Goal: Task Accomplishment & Management: Use online tool/utility

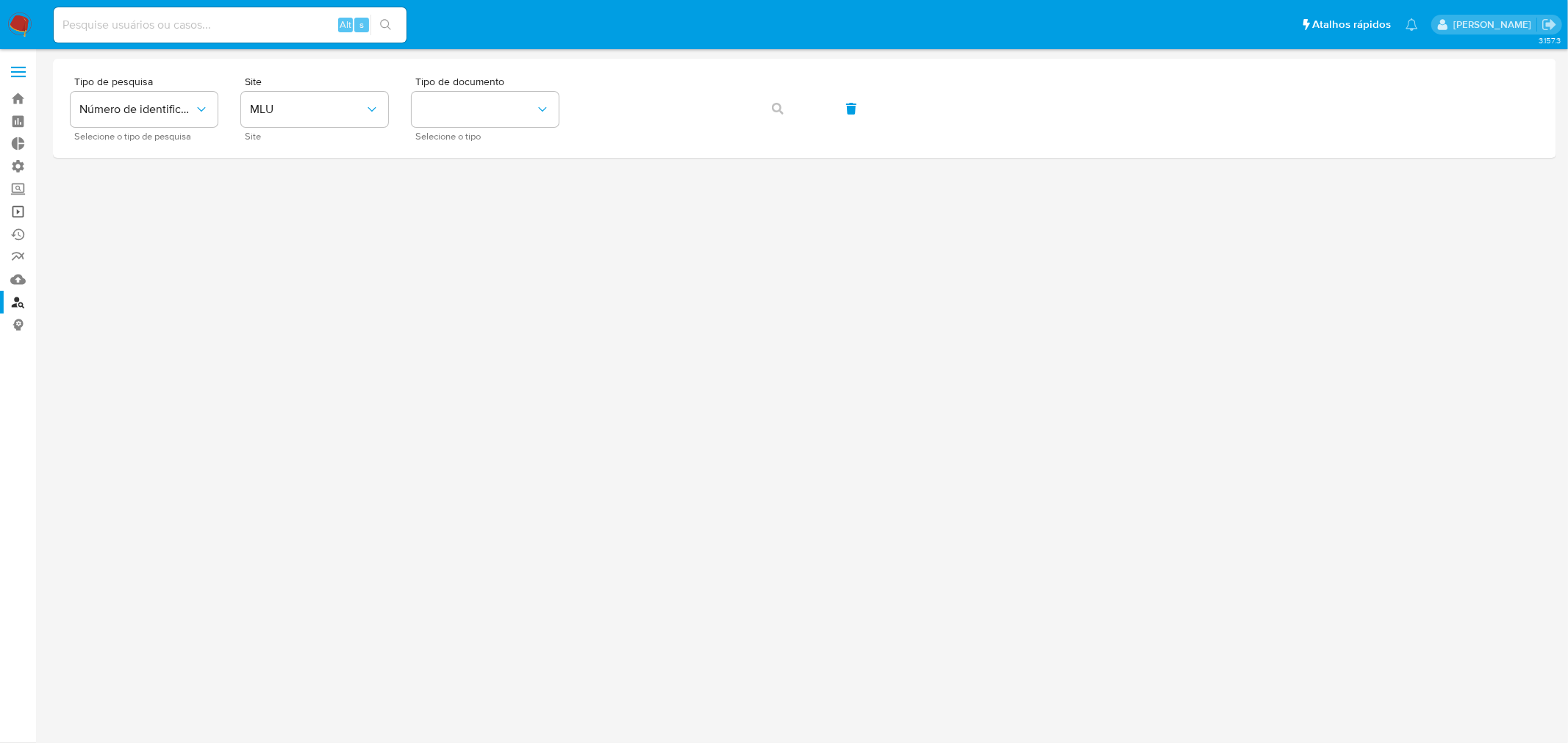
click at [23, 215] on link "Operações em massa" at bounding box center [87, 212] width 175 height 22
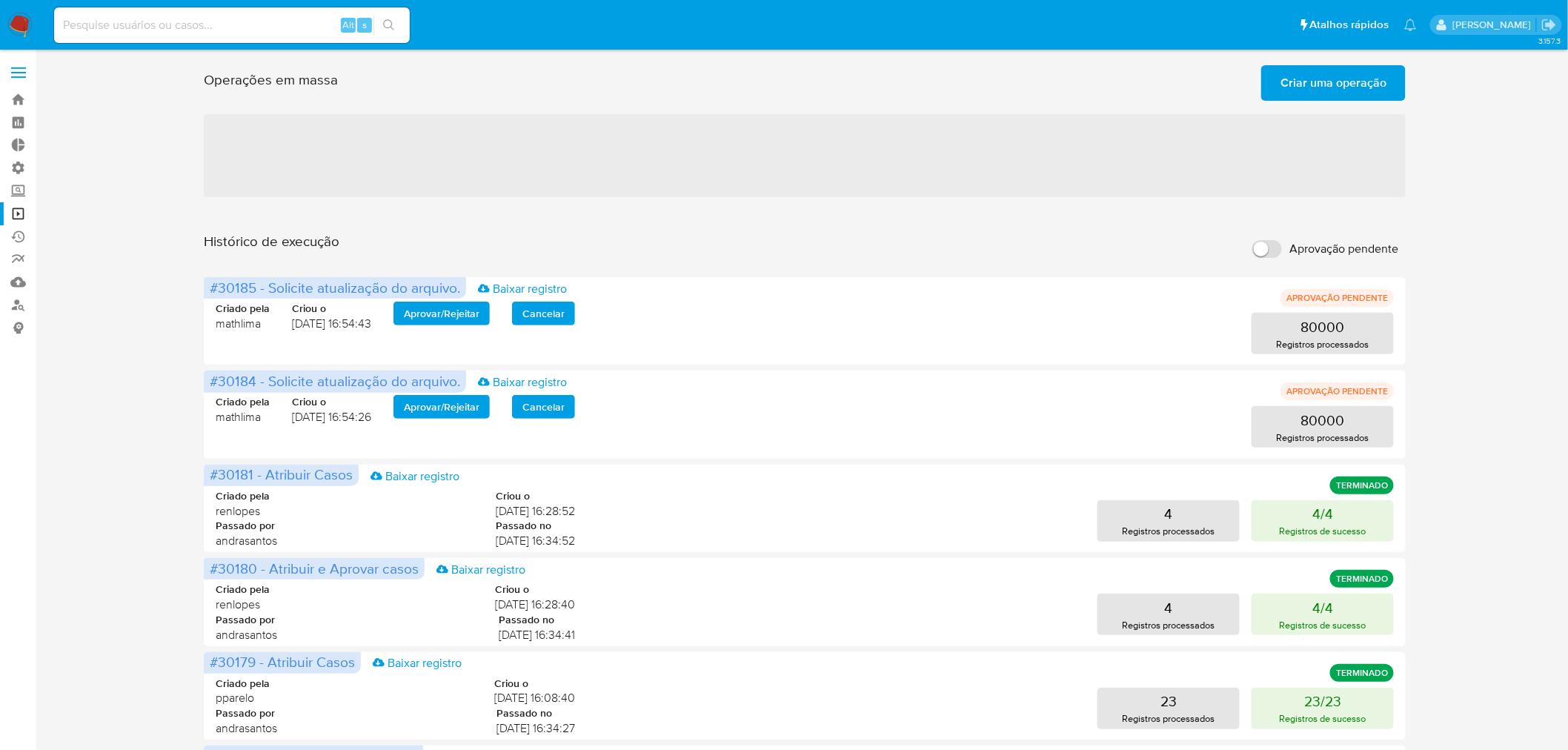
click at [1267, 245] on input "Aprovação pendente" at bounding box center [1267, 249] width 30 height 17
checkbox input "true"
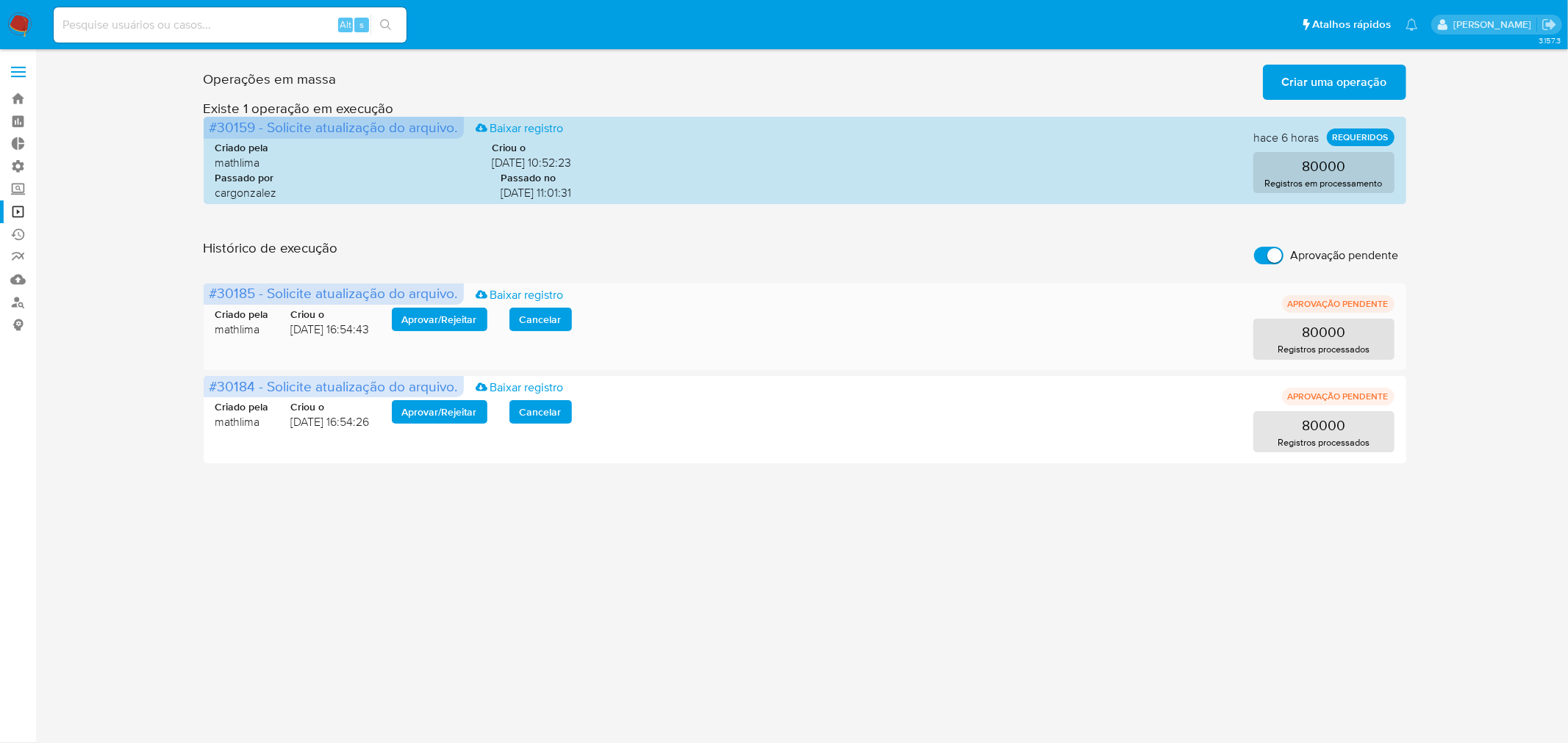
click at [444, 314] on span "Aprovar / Rejeitar" at bounding box center [439, 320] width 75 height 21
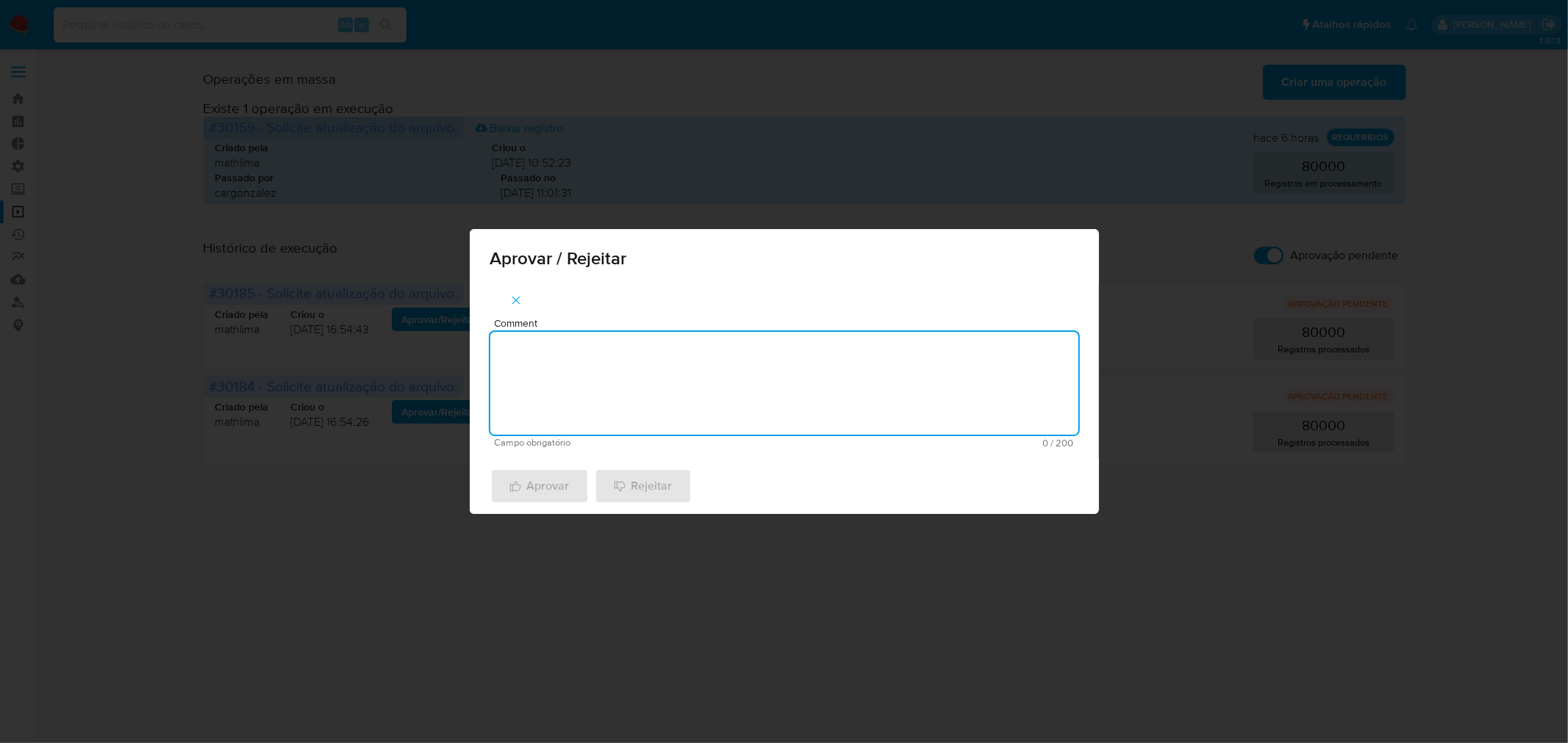
click at [522, 378] on textarea "Comment" at bounding box center [784, 383] width 588 height 103
click at [537, 361] on textarea "atualização cadastral 2025" at bounding box center [784, 383] width 588 height 103
type textarea "atualização cadastral 2025"
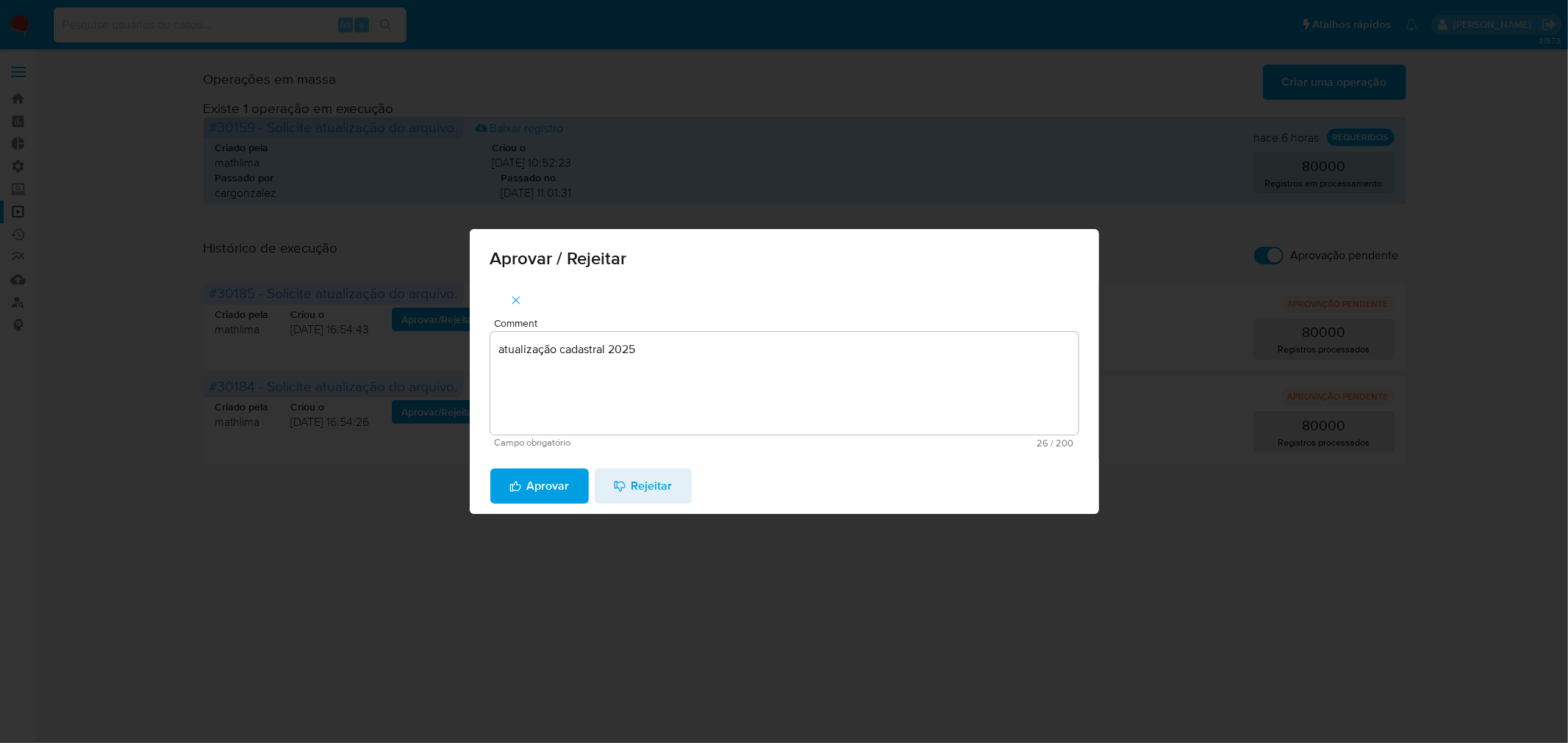
click at [542, 495] on span "Aprovar" at bounding box center [539, 486] width 61 height 32
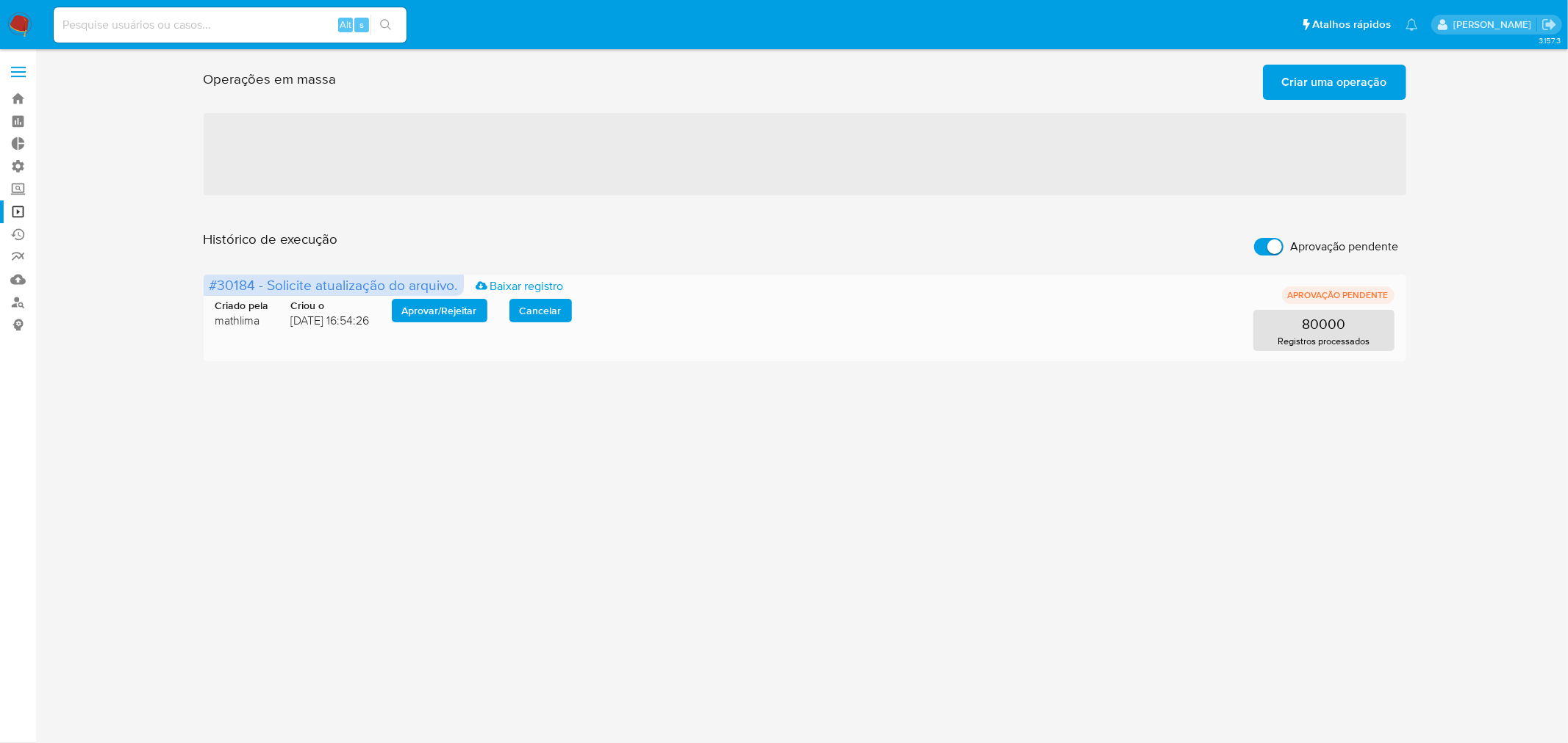
click at [454, 302] on span "Aprovar / Rejeitar" at bounding box center [439, 311] width 75 height 21
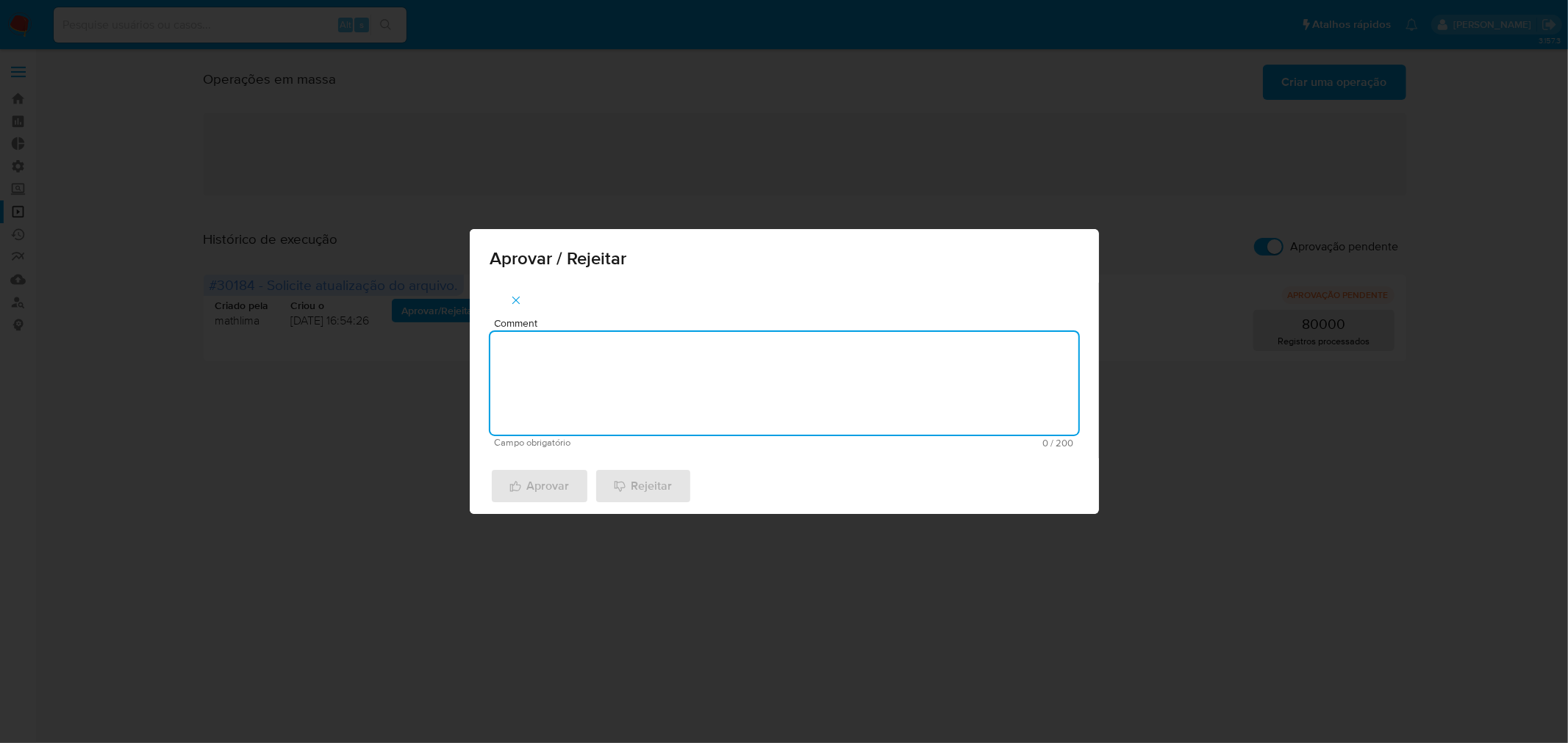
click at [653, 406] on textarea "Comment" at bounding box center [784, 383] width 588 height 103
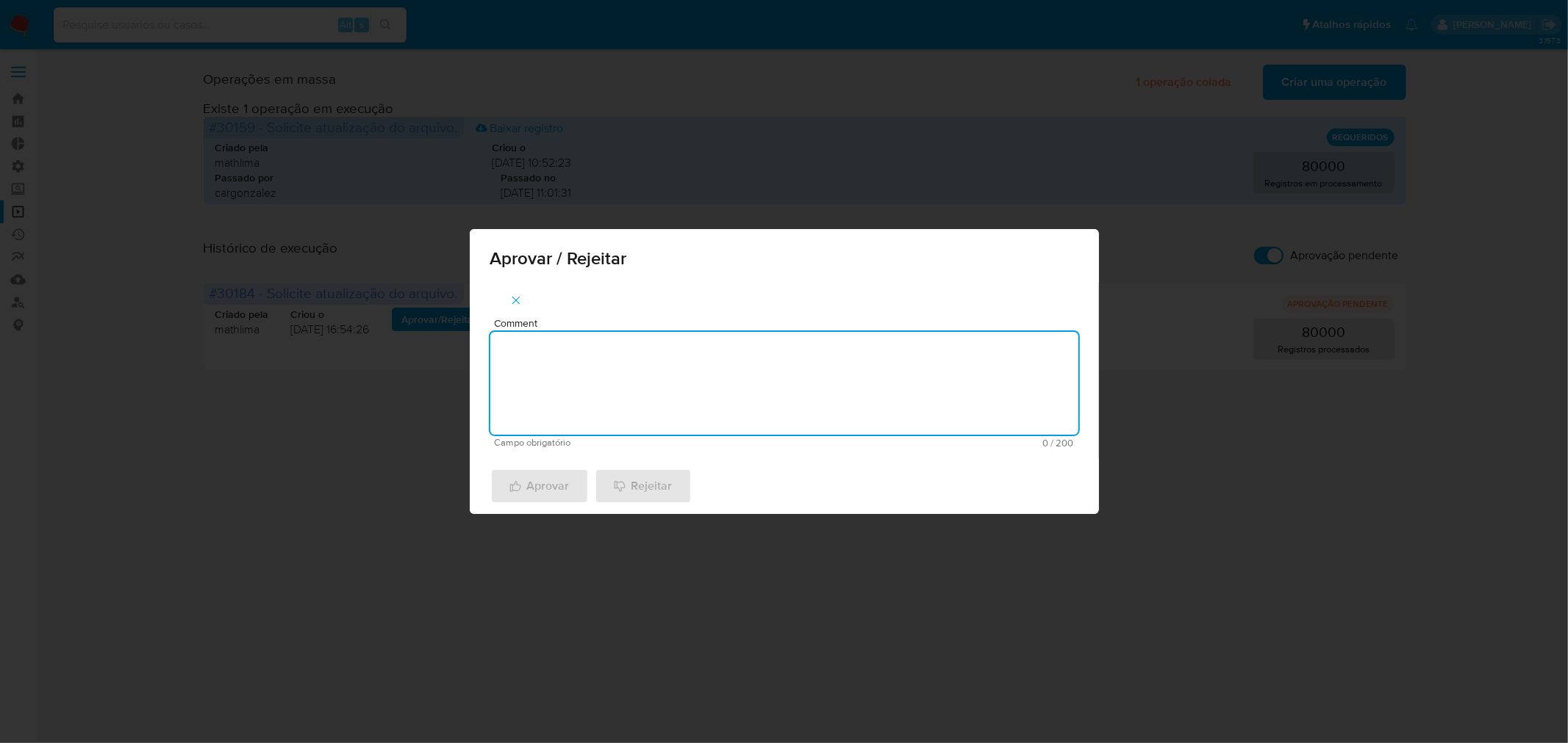
paste textarea "atualização cadastral 2025"
type textarea "atualização cadastral 2025"
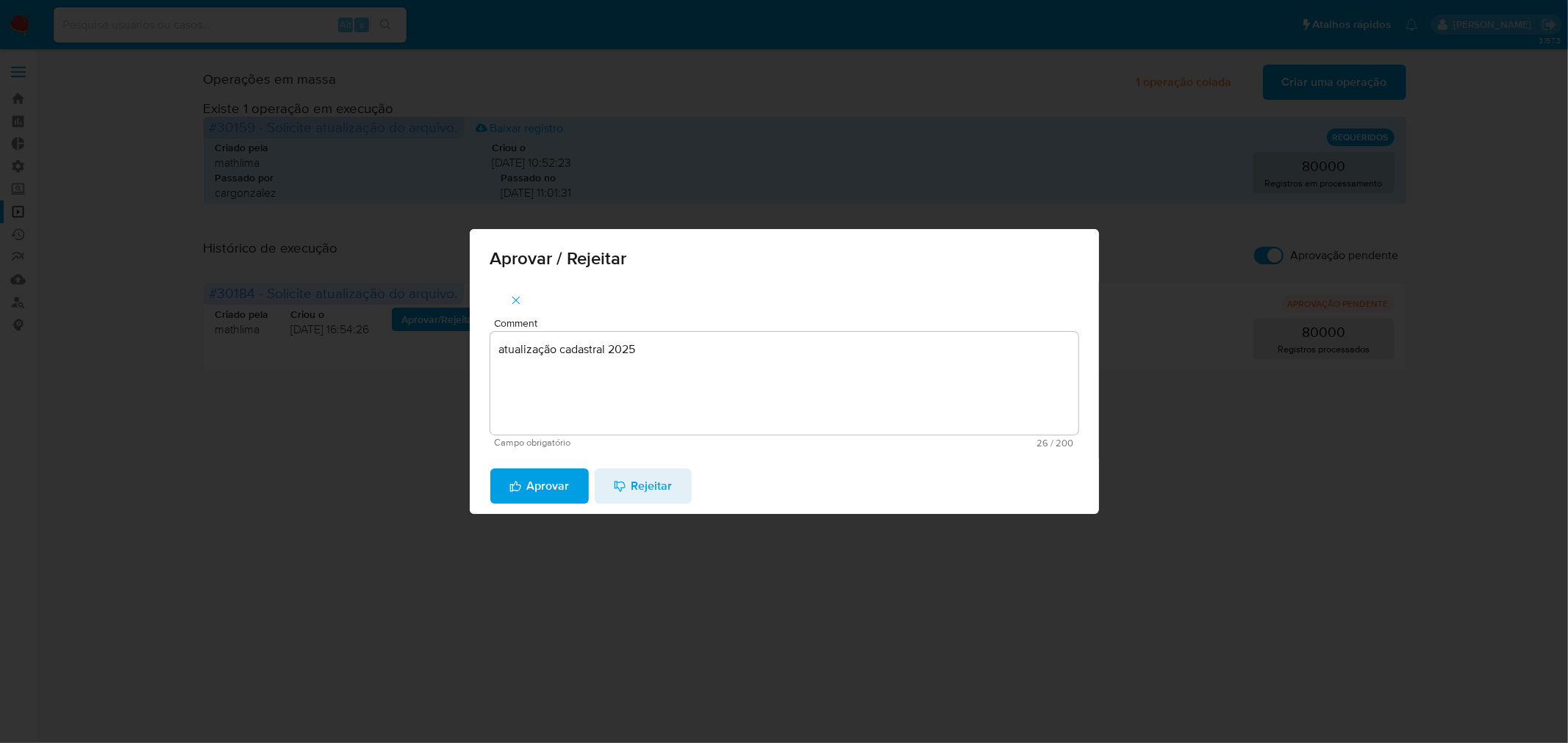
click at [548, 490] on span "Aprovar" at bounding box center [539, 486] width 61 height 32
